Goal: Task Accomplishment & Management: Use online tool/utility

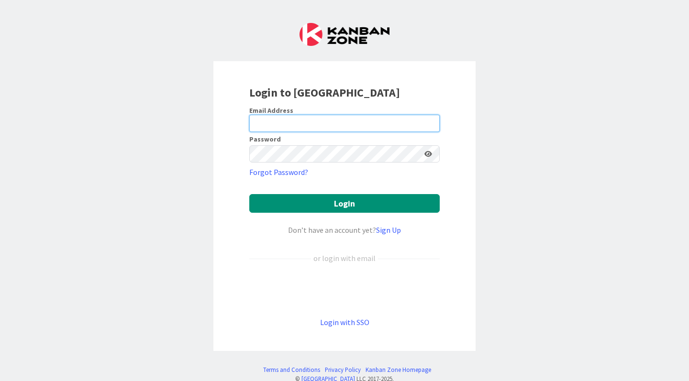
click at [344, 118] on input "email" at bounding box center [344, 123] width 190 height 17
type input "[EMAIL_ADDRESS][DOMAIN_NAME]"
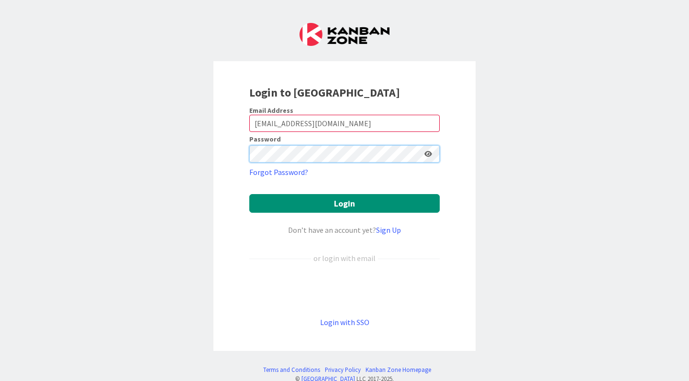
click at [249, 194] on button "Login" at bounding box center [344, 203] width 190 height 19
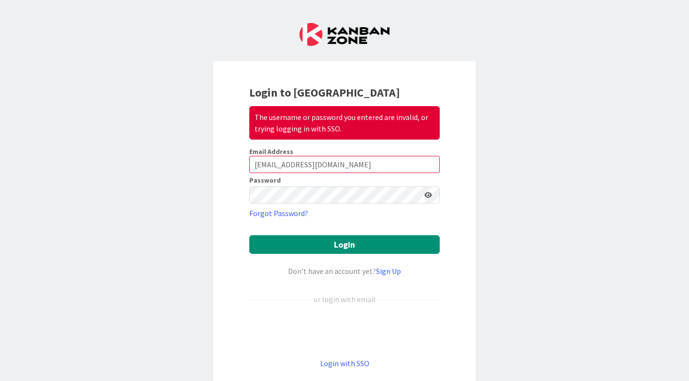
click at [424, 197] on icon at bounding box center [428, 195] width 8 height 7
click at [249, 235] on button "Login" at bounding box center [344, 244] width 190 height 19
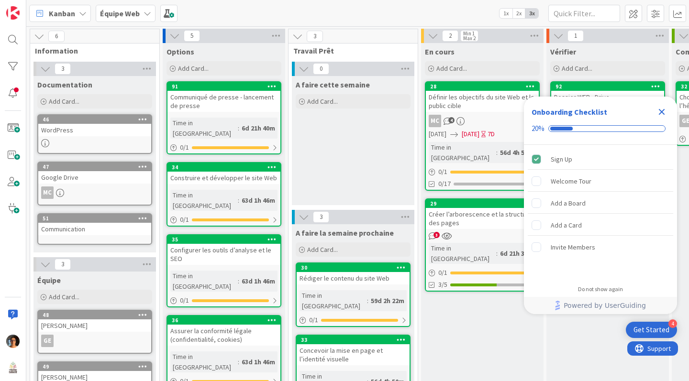
click at [659, 113] on icon "Close Checklist" at bounding box center [661, 112] width 6 height 6
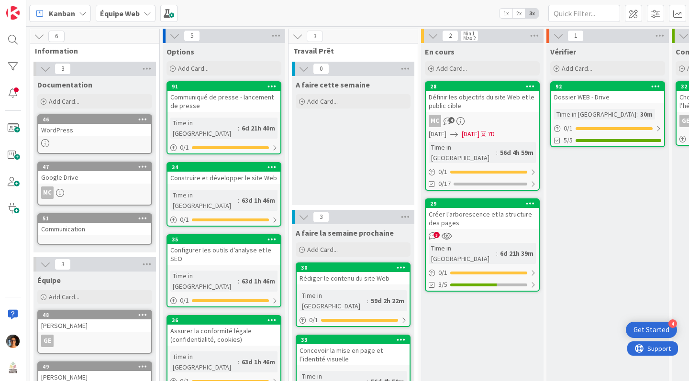
scroll to position [48, 0]
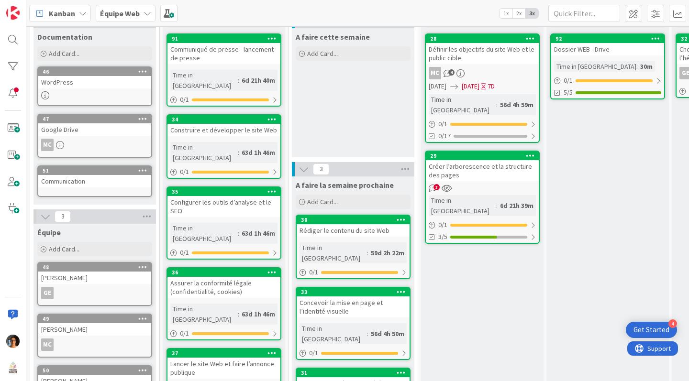
click at [488, 231] on div "3/5" at bounding box center [482, 237] width 113 height 12
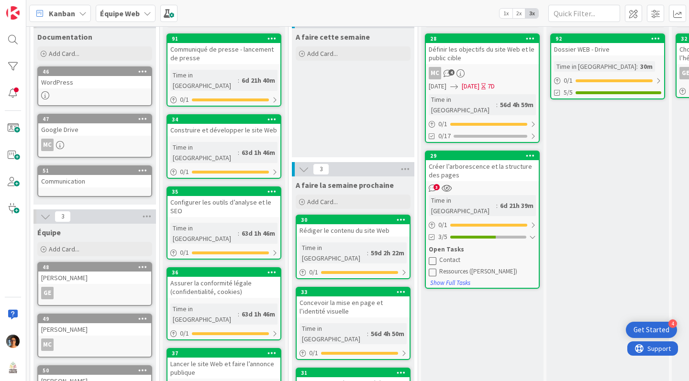
click at [491, 160] on div "Créer l’arborescence et la structure des pages" at bounding box center [482, 170] width 113 height 21
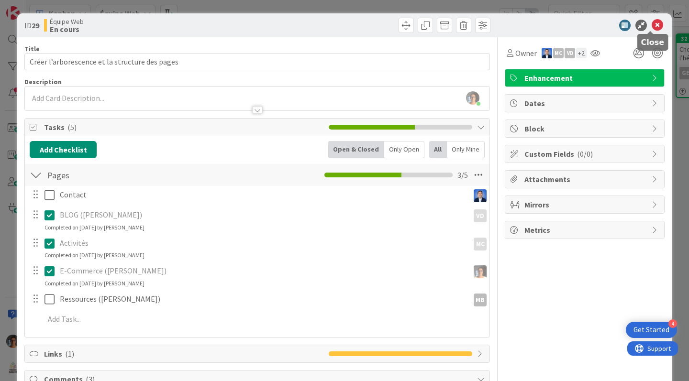
click at [652, 25] on icon at bounding box center [656, 25] width 11 height 11
